Goal: Information Seeking & Learning: Find specific fact

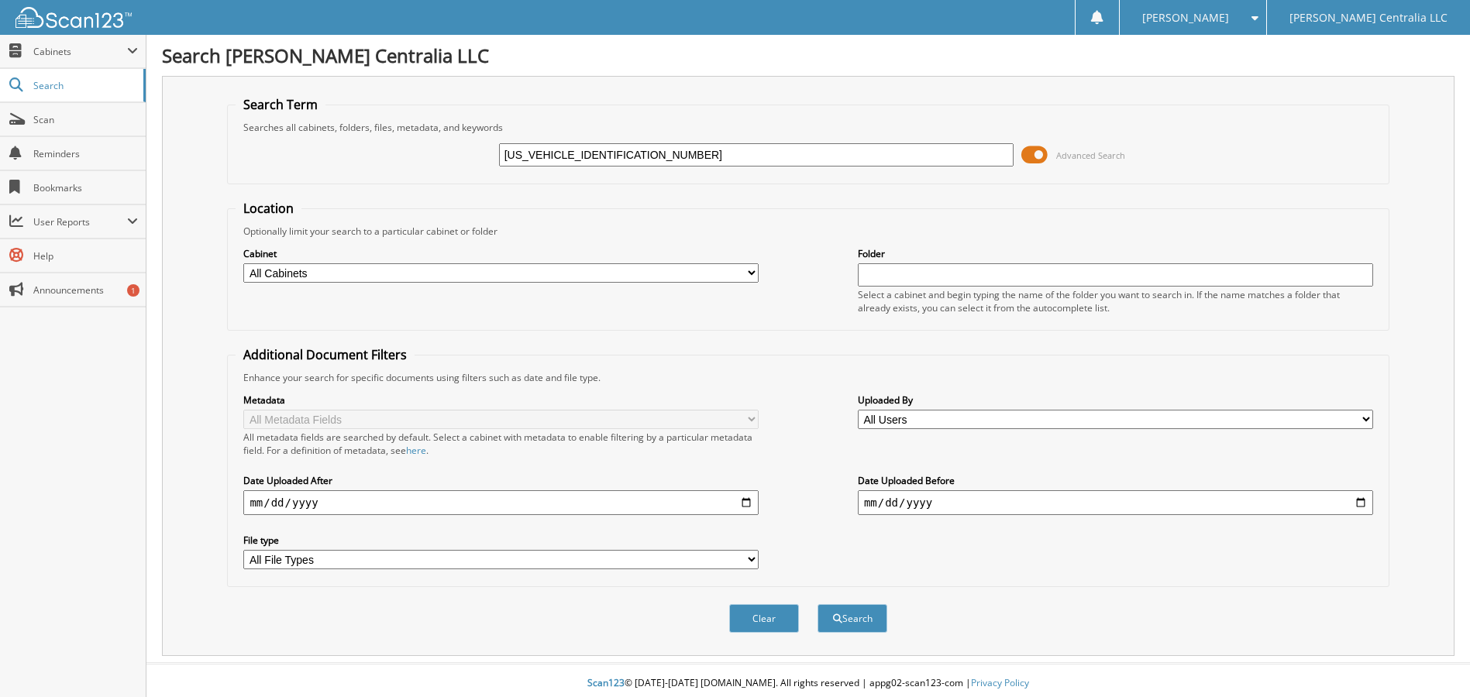
click at [818, 604] on button "Search" at bounding box center [853, 618] width 70 height 29
type input "2GKFLZEK5E6291470."
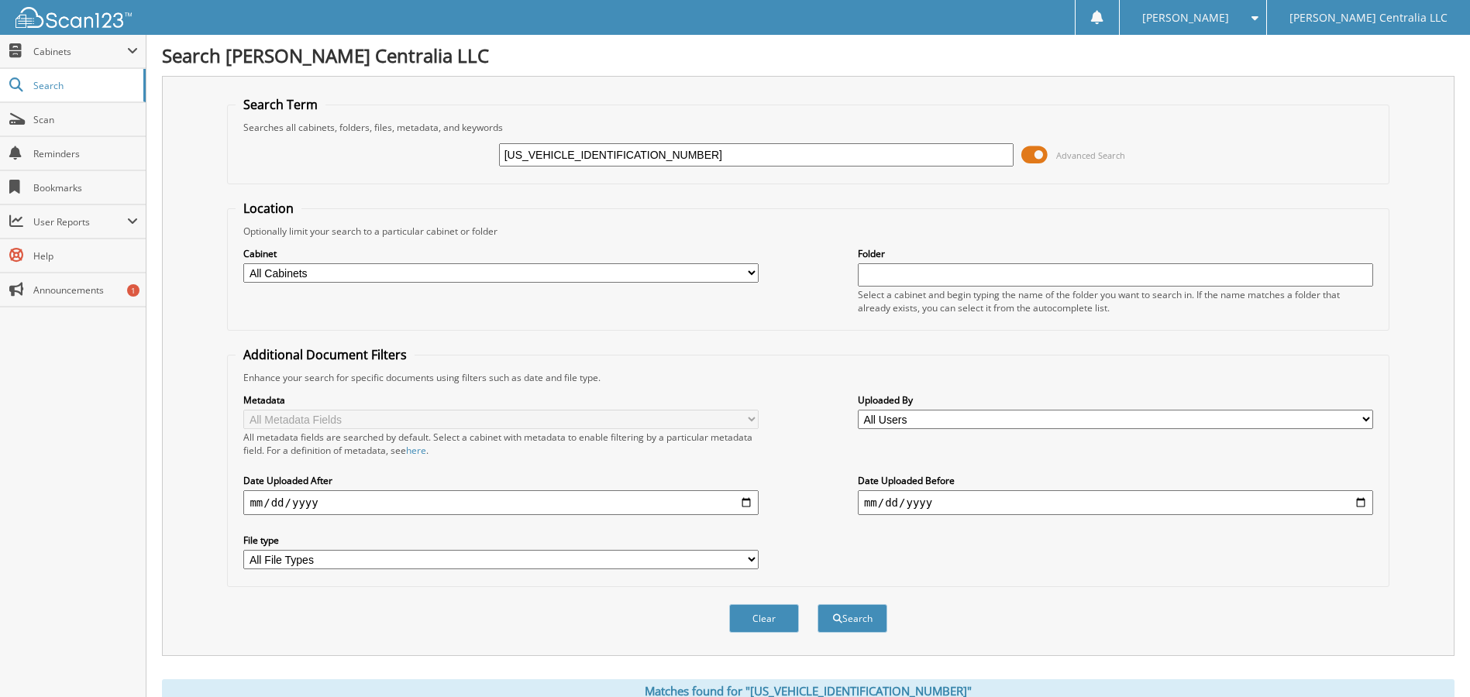
click at [666, 160] on input "[US_VEHICLE_IDENTIFICATION_NUMBER]" at bounding box center [756, 154] width 515 height 23
click at [818, 604] on button "Search" at bounding box center [853, 618] width 70 height 29
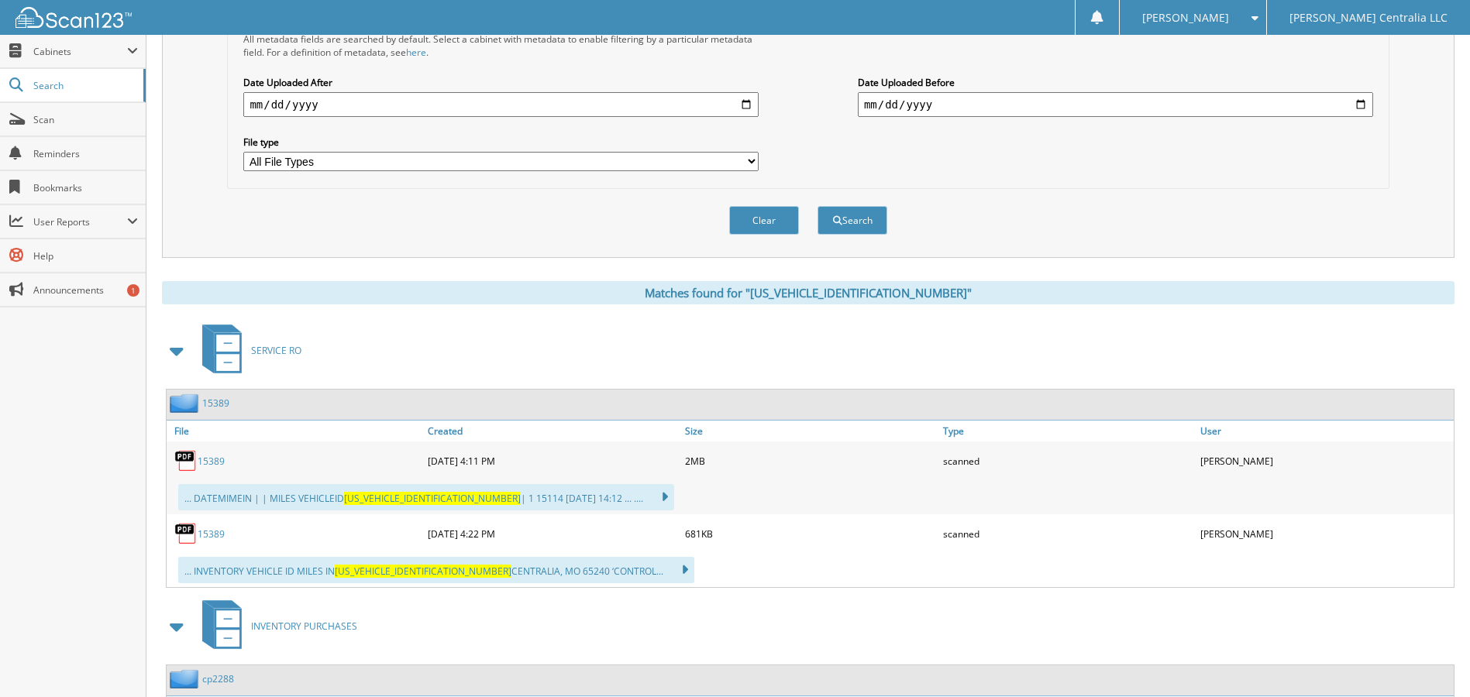
scroll to position [465, 0]
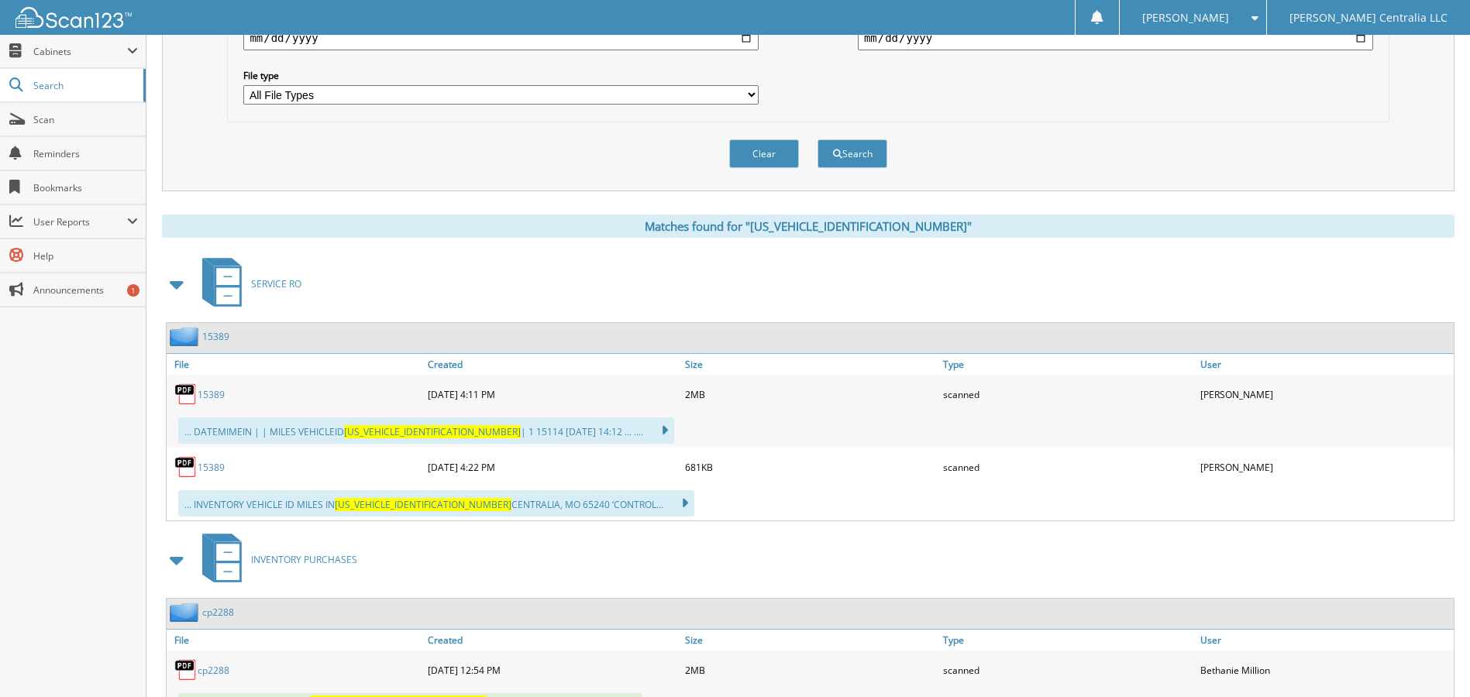
click at [176, 283] on span at bounding box center [178, 284] width 22 height 28
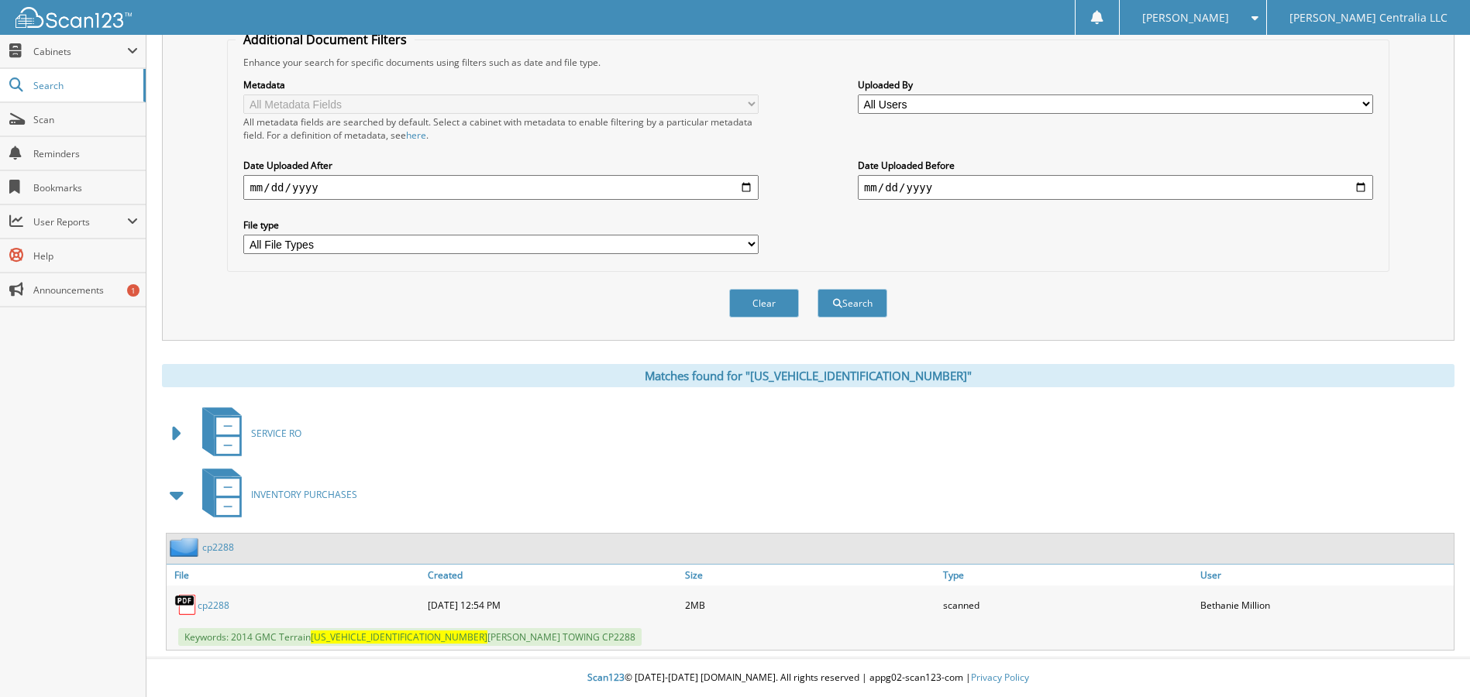
scroll to position [316, 0]
click at [218, 605] on link "cp2288" at bounding box center [214, 605] width 32 height 13
